Goal: Information Seeking & Learning: Find specific fact

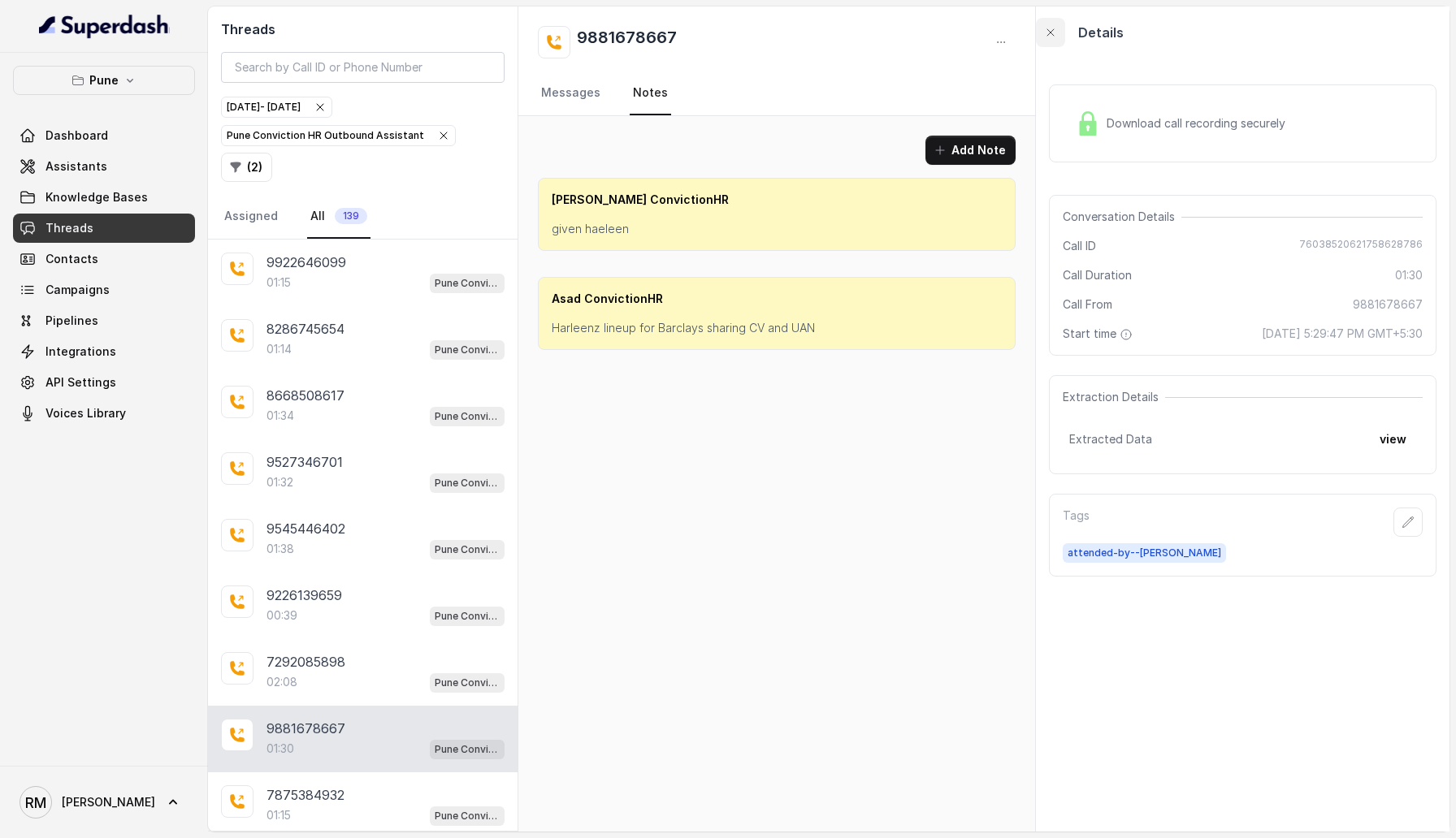
click at [1052, 18] on button "button" at bounding box center [1050, 32] width 30 height 30
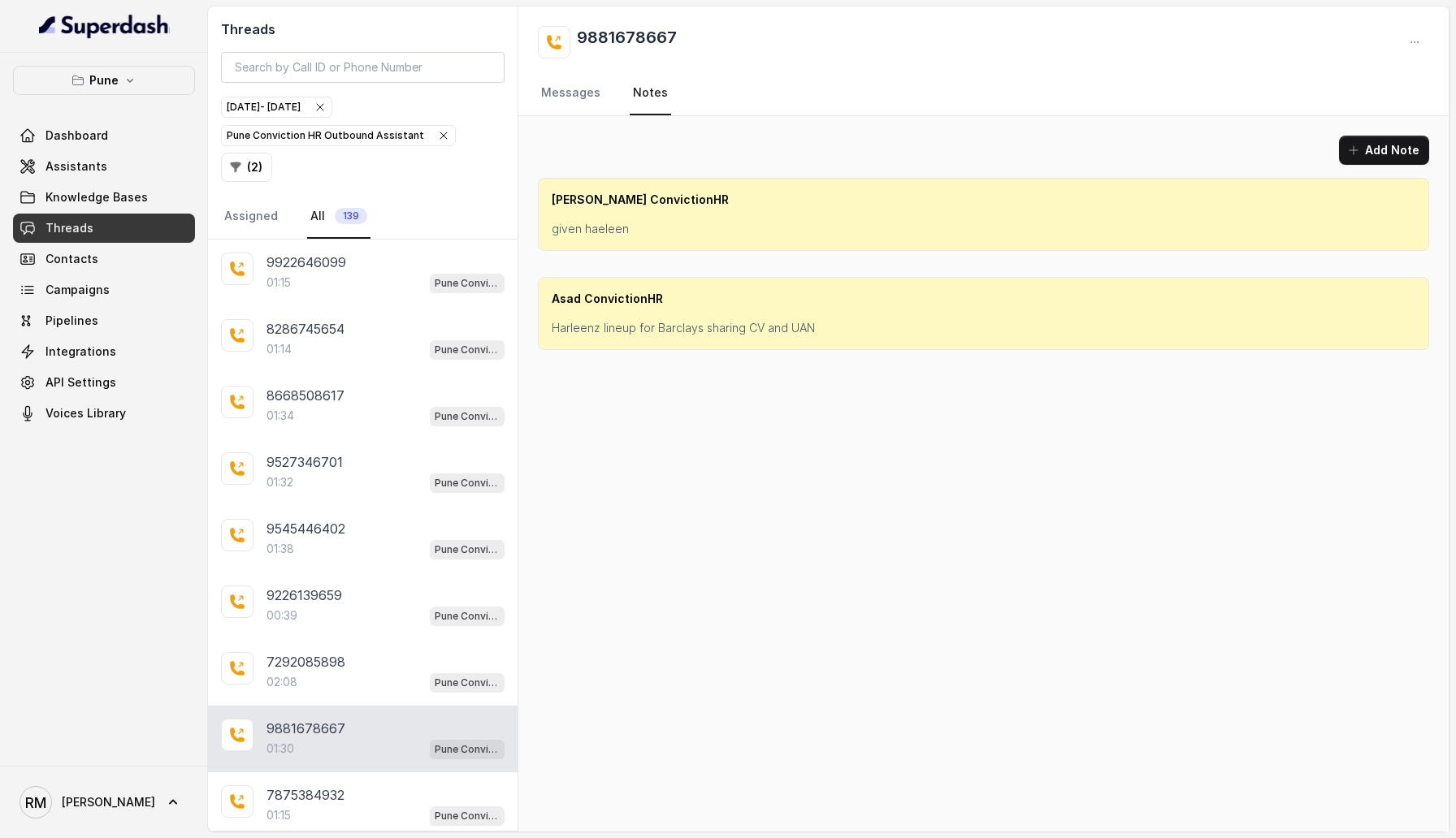
click at [622, 42] on h2 "9881678667" at bounding box center [627, 42] width 100 height 32
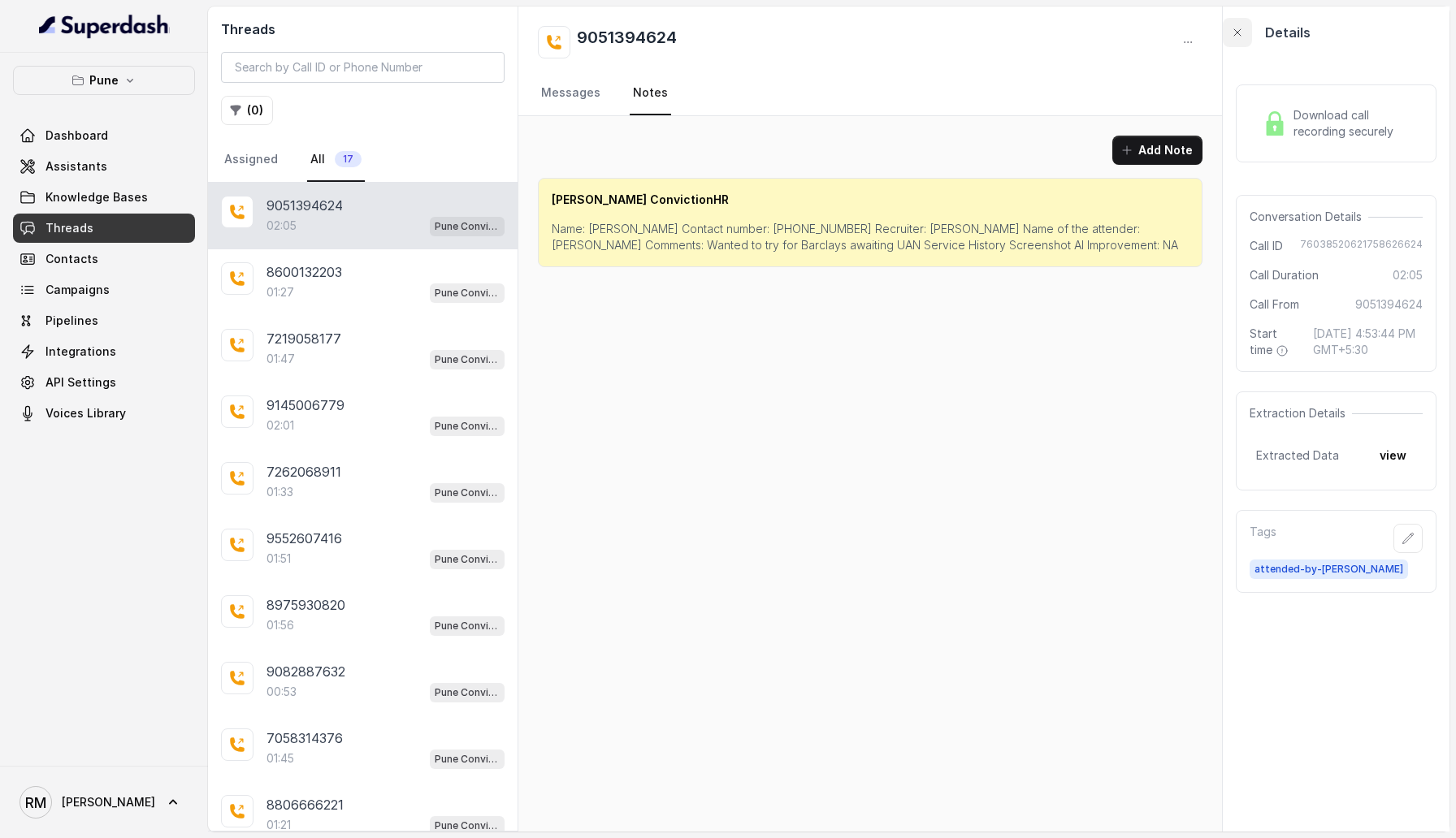
click at [1234, 32] on icon "button" at bounding box center [1237, 32] width 6 height 6
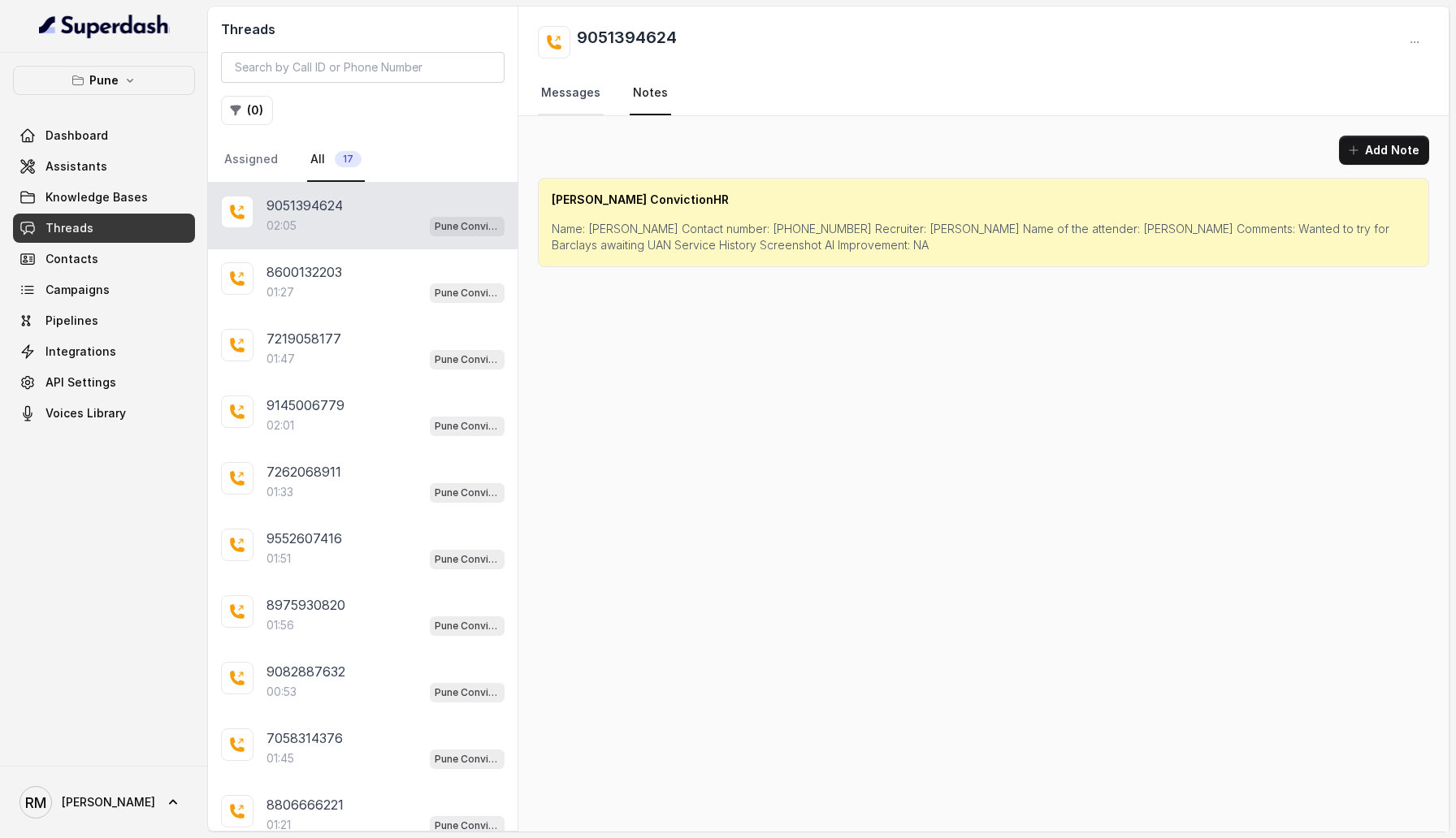
click at [573, 101] on link "Messages" at bounding box center [570, 92] width 66 height 43
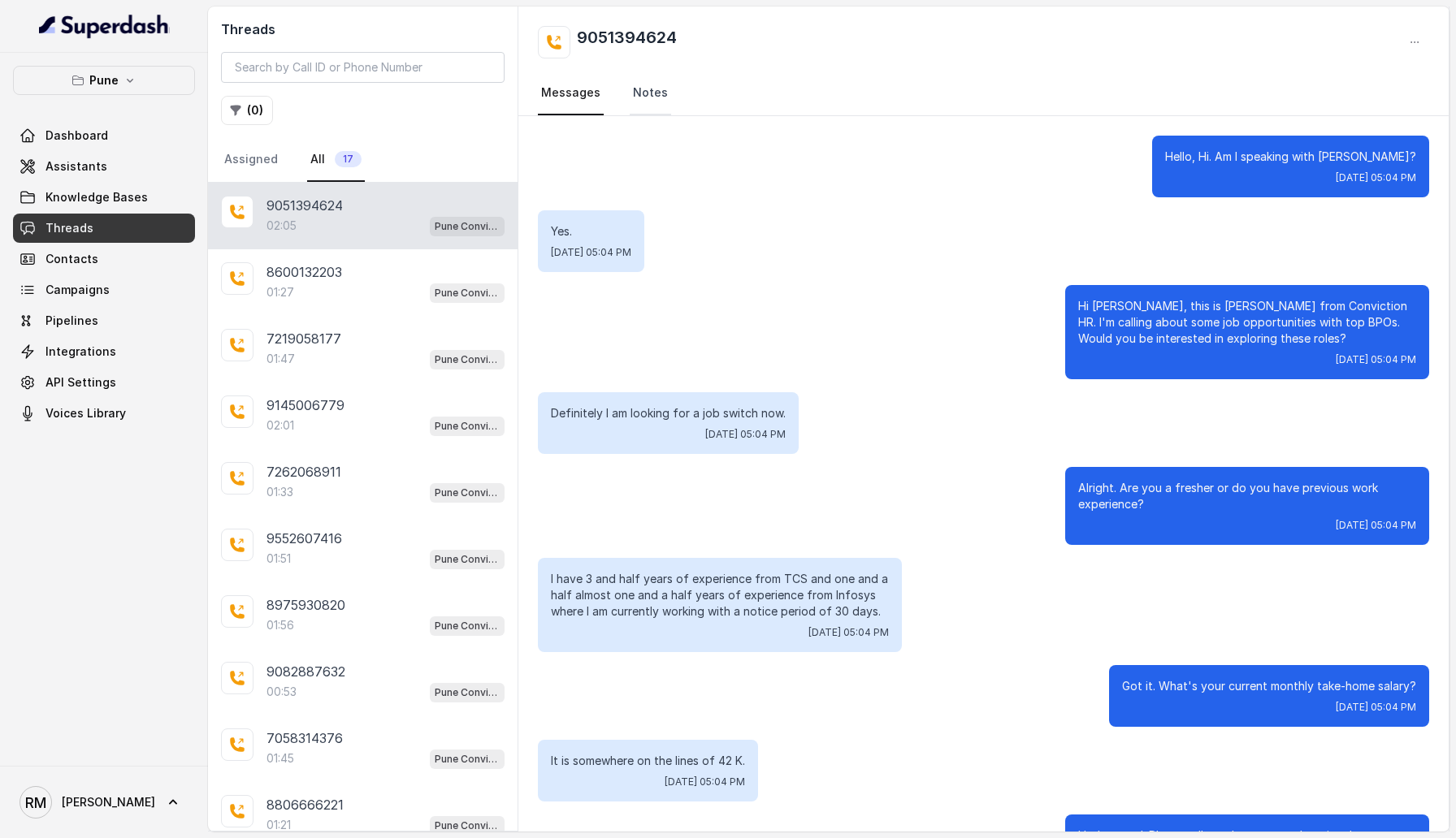
click at [630, 92] on link "Notes" at bounding box center [650, 92] width 42 height 43
